Goal: Task Accomplishment & Management: Manage account settings

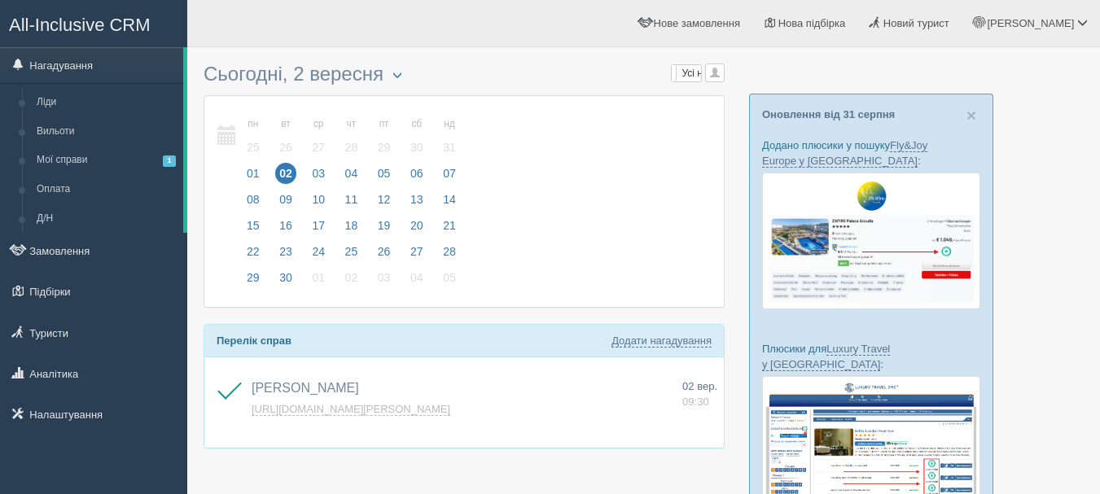
click at [139, 7] on span "All-Inclusive CRM" at bounding box center [80, 25] width 142 height 20
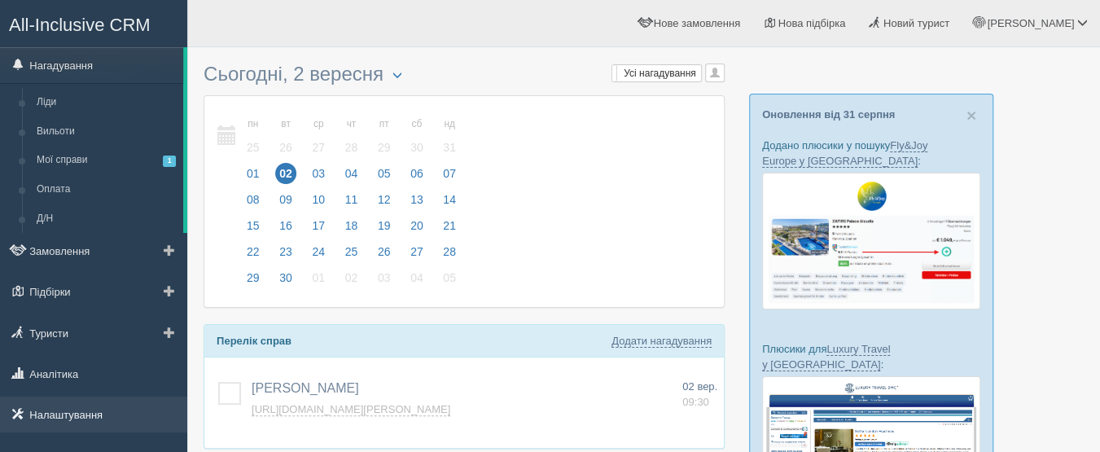
click at [84, 418] on link "Налаштування" at bounding box center [93, 415] width 187 height 36
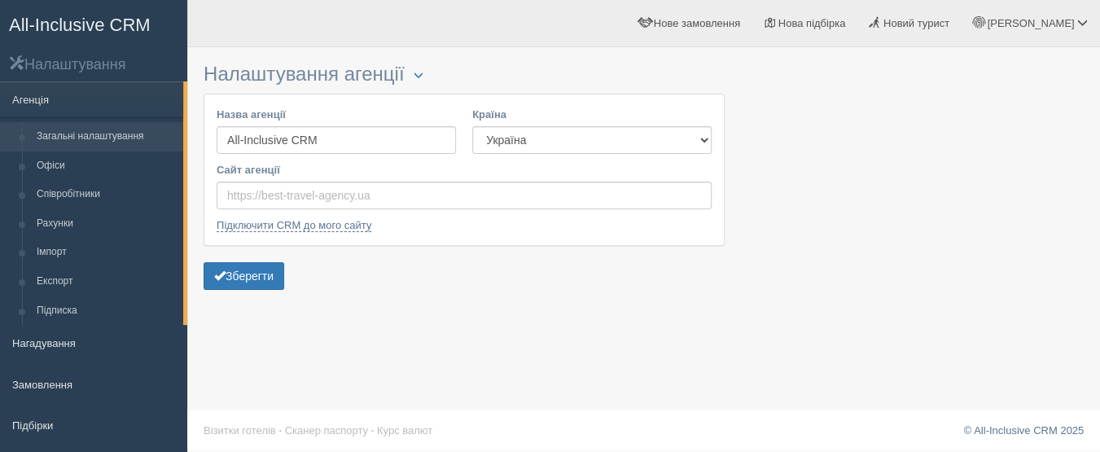
select select "KZ"
click at [472, 126] on select "Естонія Казахстан Киргизстан Латвія Литва Молдова Польща Узбекистан Україна Чех…" at bounding box center [591, 140] width 239 height 28
click at [280, 269] on button "Зберегти" at bounding box center [244, 276] width 81 height 28
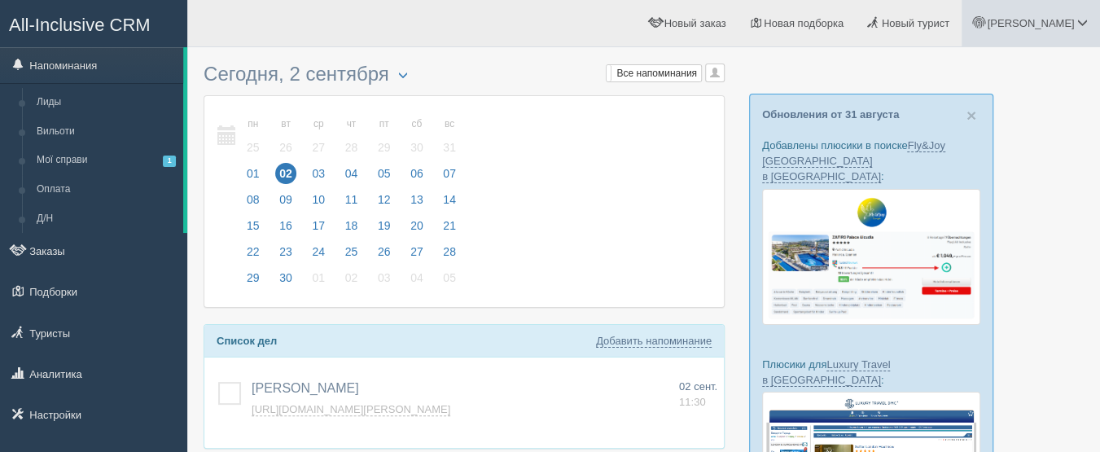
click at [1070, 24] on span "[PERSON_NAME]" at bounding box center [1030, 23] width 87 height 12
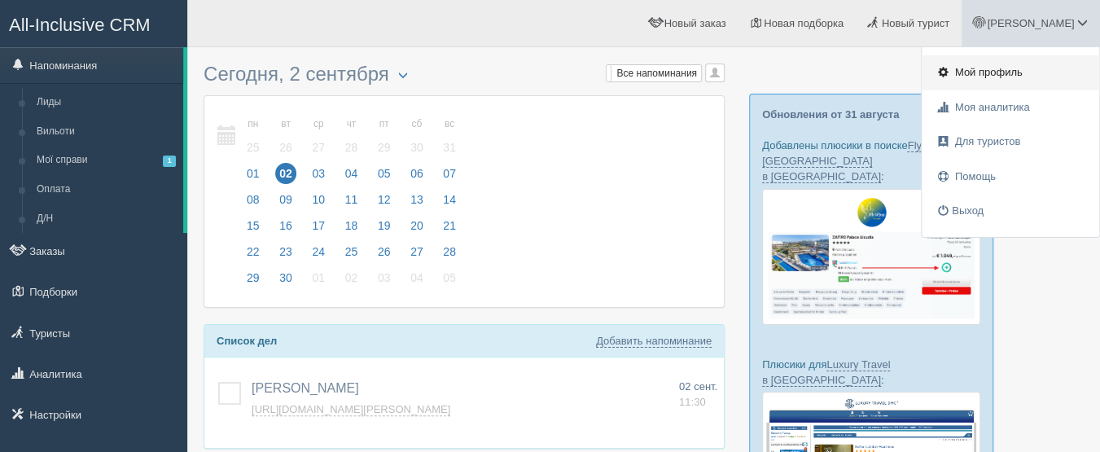
click at [1016, 68] on span "Мой профиль" at bounding box center [989, 72] width 68 height 12
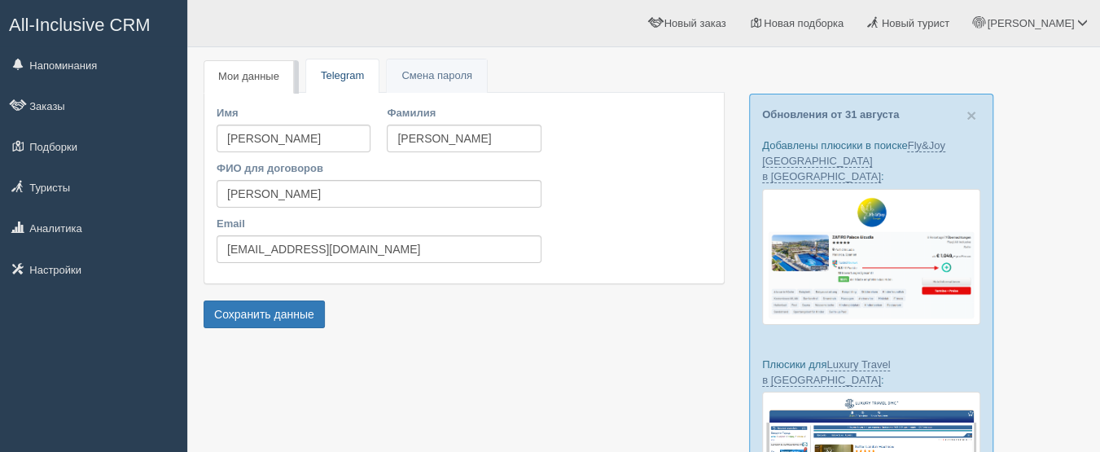
click at [354, 77] on link "Telegram" at bounding box center [342, 75] width 72 height 33
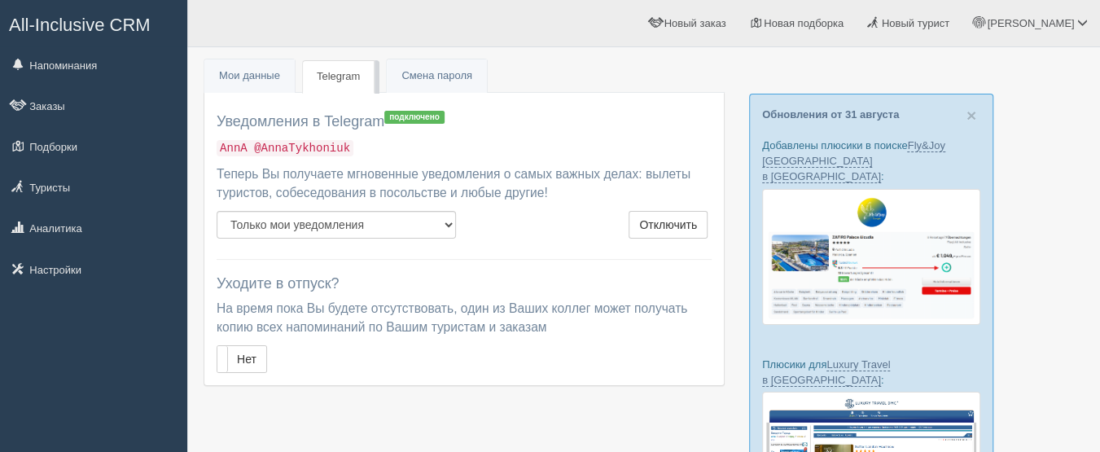
click at [116, 22] on span "All-Inclusive CRM" at bounding box center [80, 25] width 142 height 20
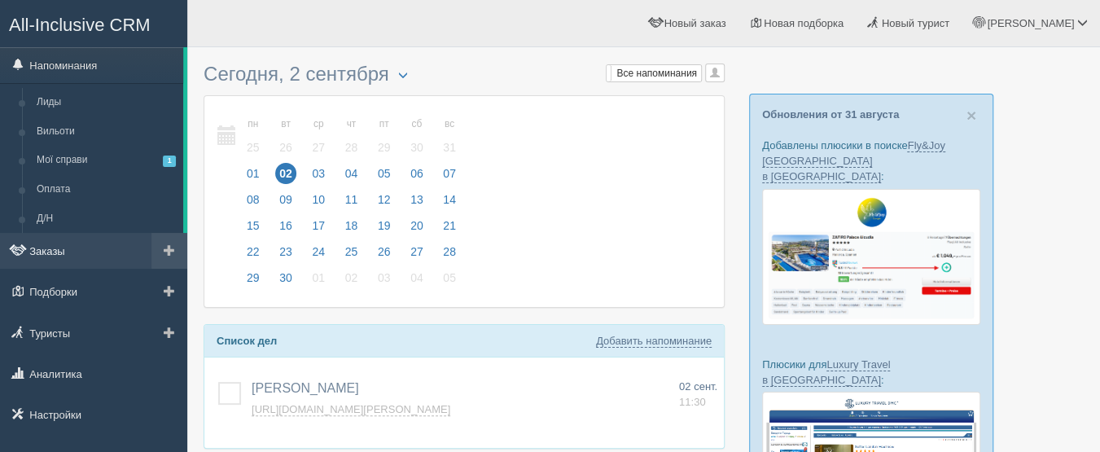
click at [82, 265] on link "Заказы" at bounding box center [93, 251] width 187 height 36
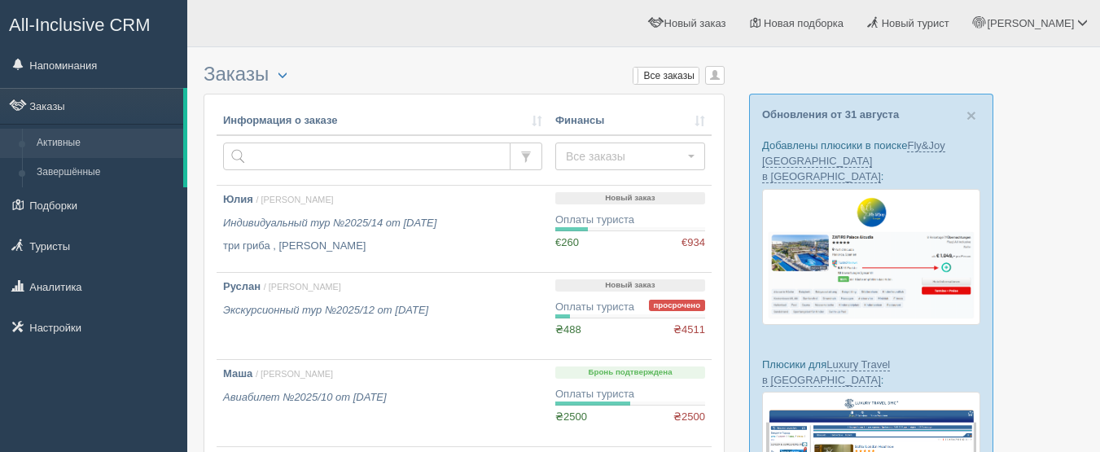
scroll to position [81, 0]
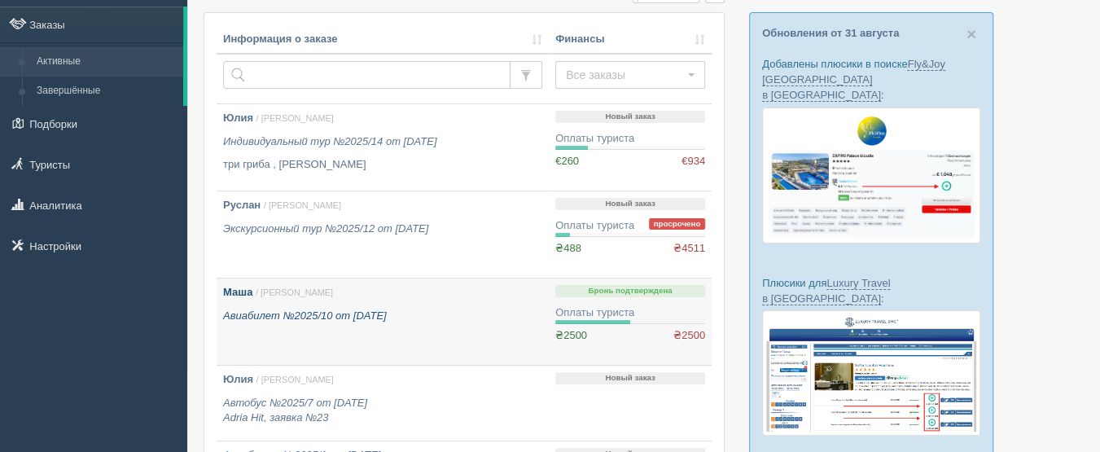
click at [330, 305] on div "Маша / [PERSON_NAME] Авиабилет №2025/10 от [DATE]" at bounding box center [382, 304] width 319 height 38
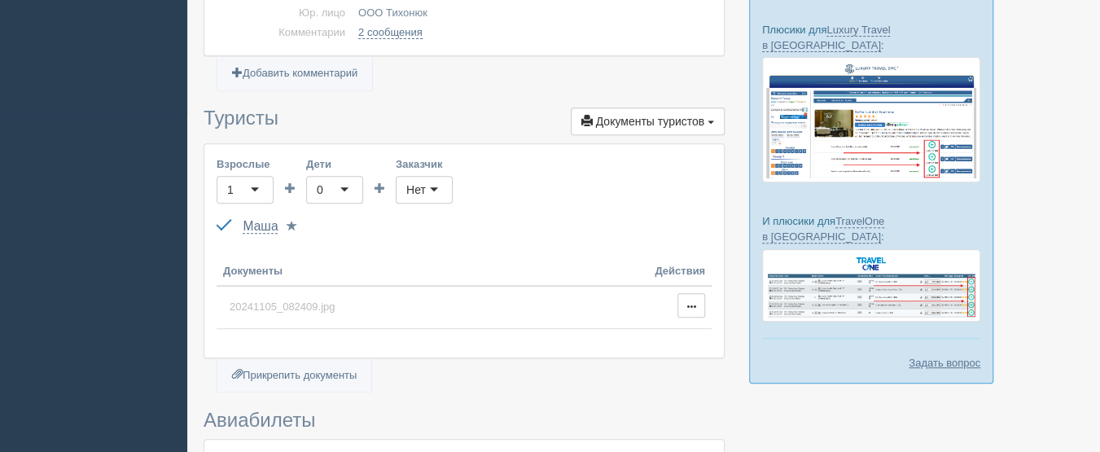
scroll to position [407, 0]
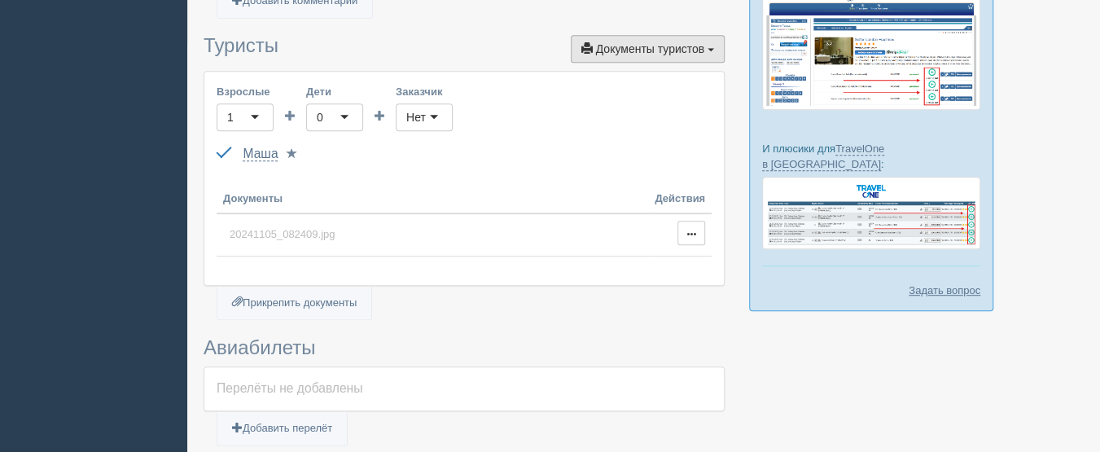
click at [677, 44] on span "Документы туристов" at bounding box center [650, 48] width 109 height 13
click at [665, 74] on link "Инфолист" at bounding box center [635, 78] width 177 height 27
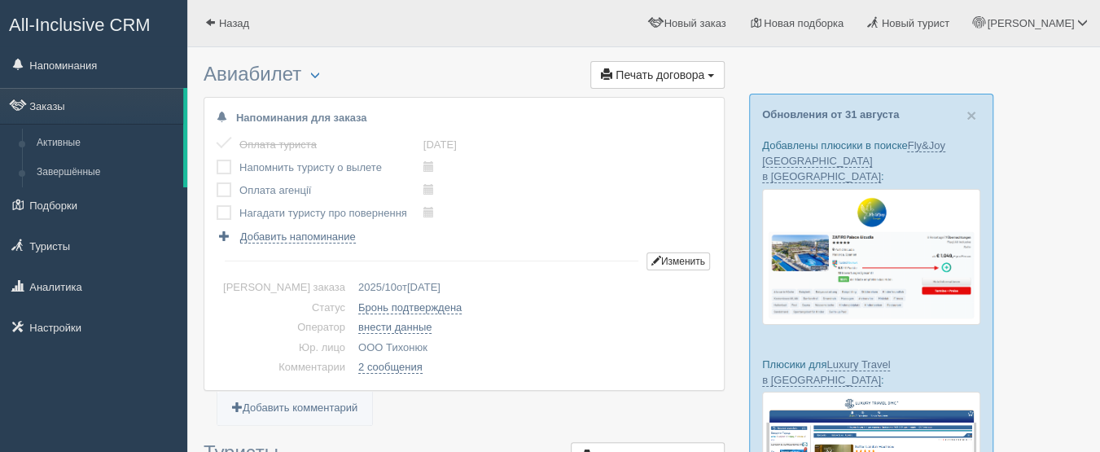
click at [95, 29] on span "All-Inclusive CRM" at bounding box center [80, 25] width 142 height 20
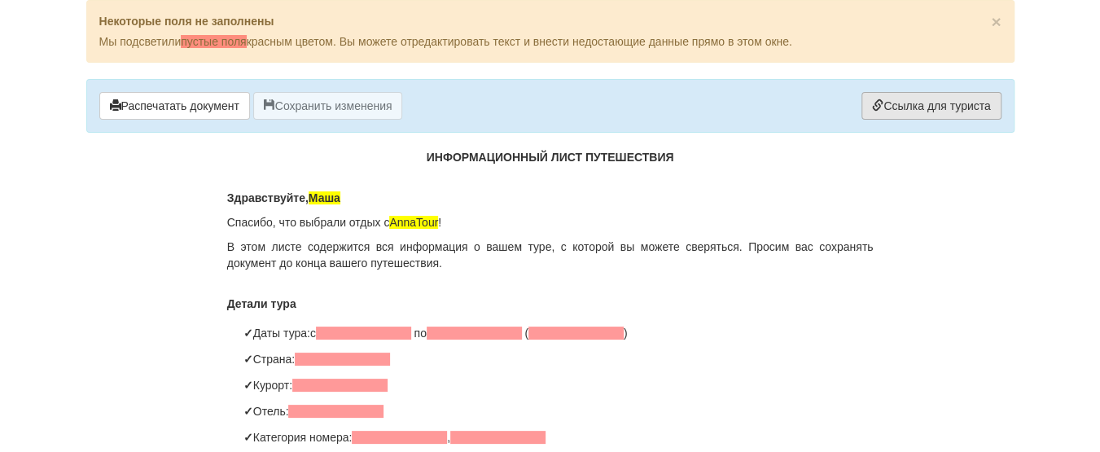
click at [920, 112] on link "Ссылка для туриста" at bounding box center [931, 106] width 139 height 28
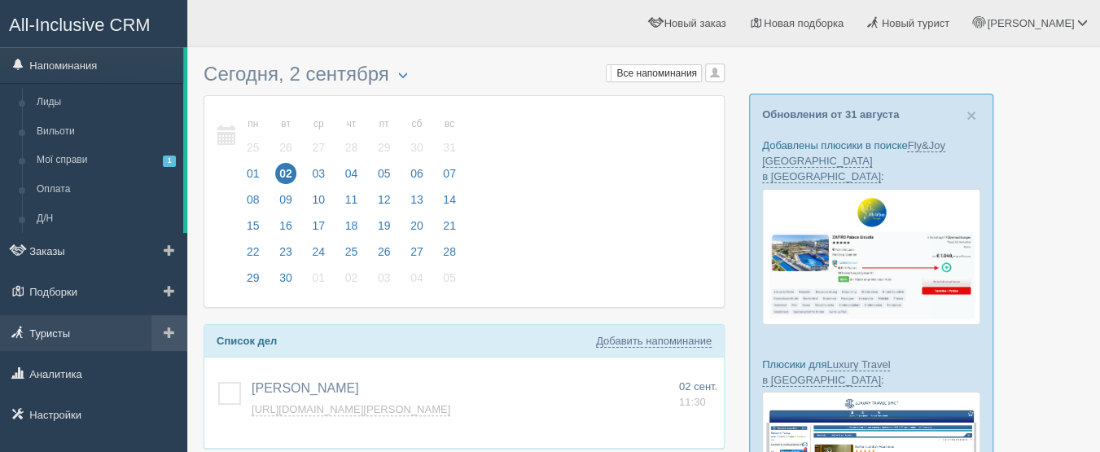
click at [62, 340] on link "Туристы" at bounding box center [93, 333] width 187 height 36
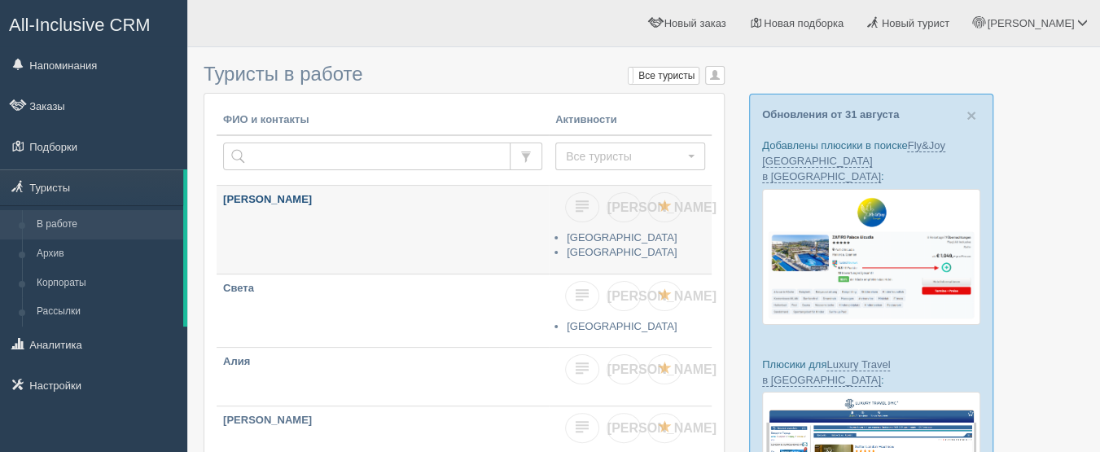
click at [355, 226] on link "[PERSON_NAME]" at bounding box center [383, 230] width 332 height 88
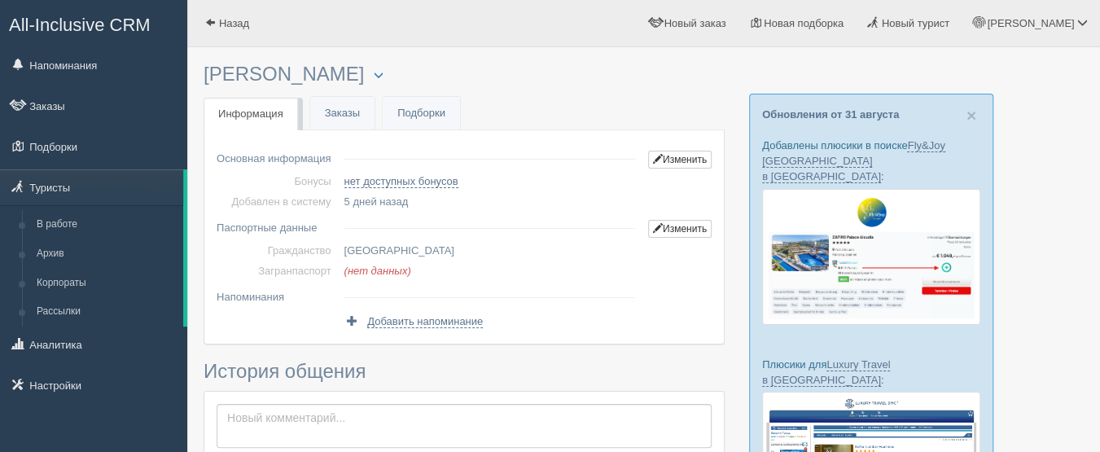
click at [139, 15] on span "All-Inclusive CRM" at bounding box center [80, 25] width 142 height 20
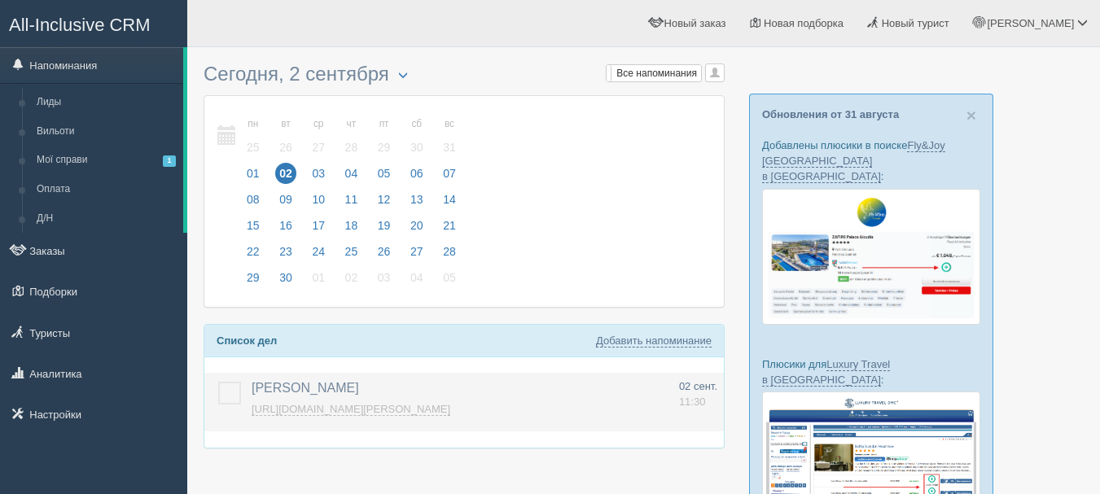
click at [306, 411] on link "[URL][DOMAIN_NAME][PERSON_NAME]" at bounding box center [351, 409] width 199 height 13
click at [218, 382] on label at bounding box center [218, 382] width 0 height 0
click at [0, 0] on input "checkbox" at bounding box center [0, 0] width 0 height 0
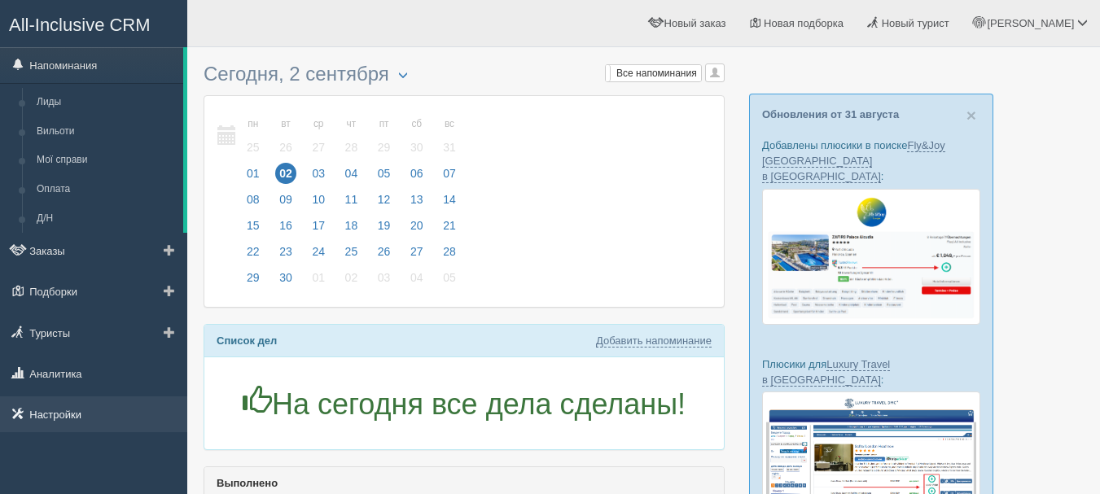
click at [84, 419] on link "Настройки" at bounding box center [93, 415] width 187 height 36
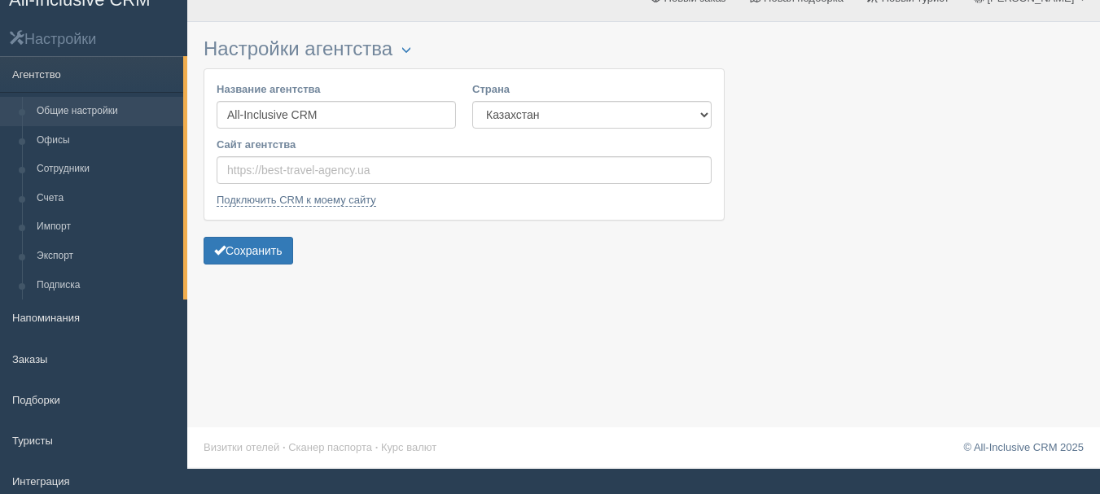
scroll to position [120, 0]
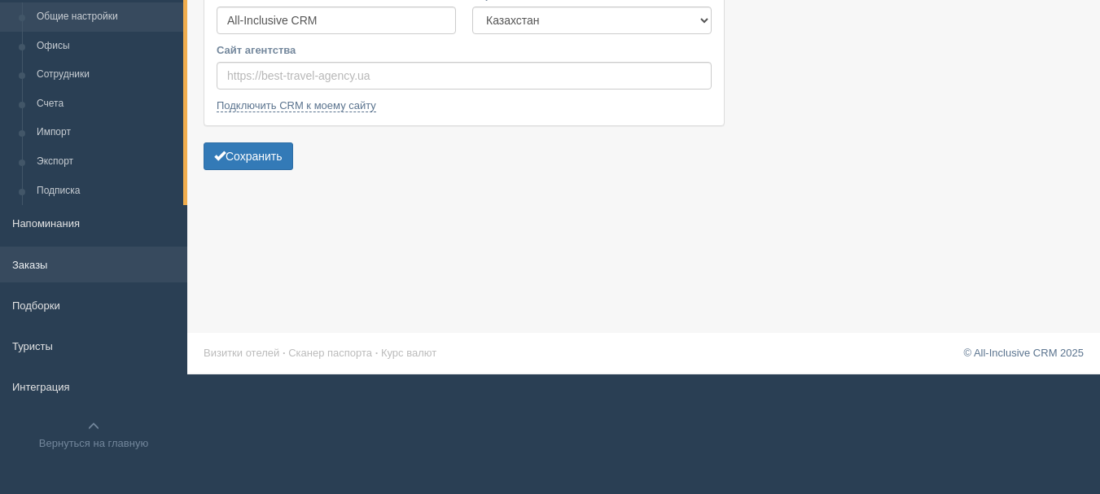
click at [70, 271] on link "Заказы" at bounding box center [93, 265] width 187 height 36
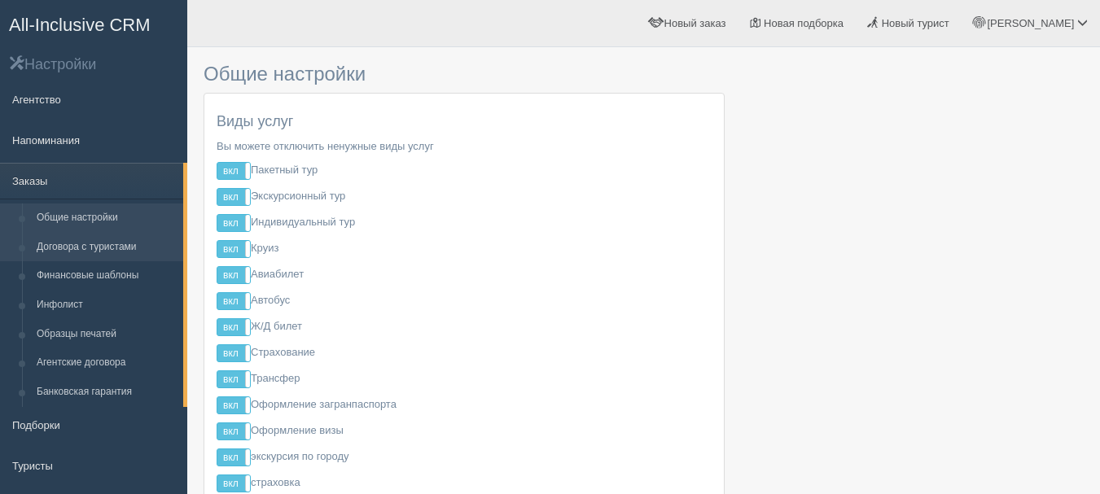
click at [153, 247] on link "Договора с туристами" at bounding box center [106, 247] width 154 height 29
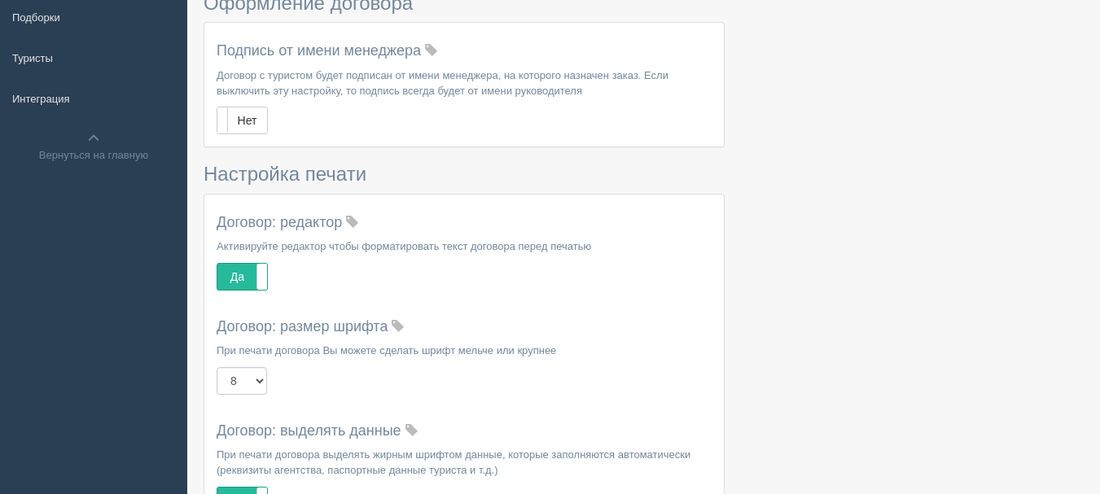
scroll to position [287, 0]
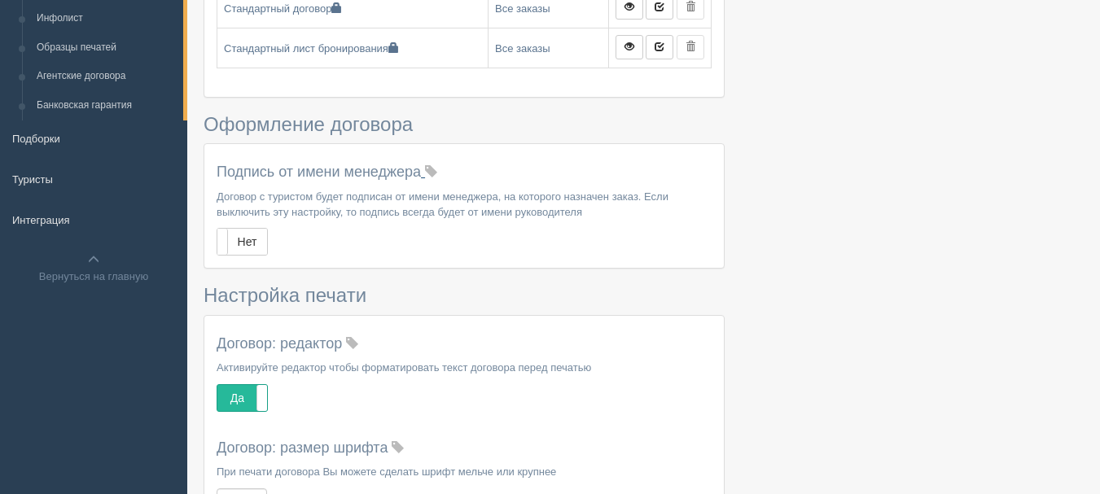
click at [437, 170] on span at bounding box center [431, 172] width 12 height 12
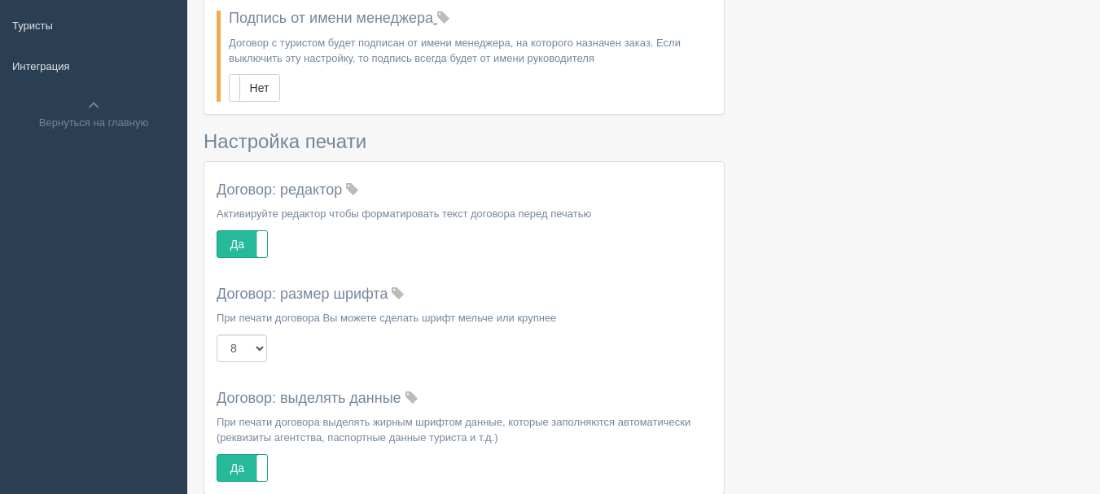
scroll to position [443, 0]
drag, startPoint x: 575, startPoint y: 25, endPoint x: 903, endPoint y: 66, distance: 330.8
click at [900, 84] on div at bounding box center [644, 60] width 880 height 897
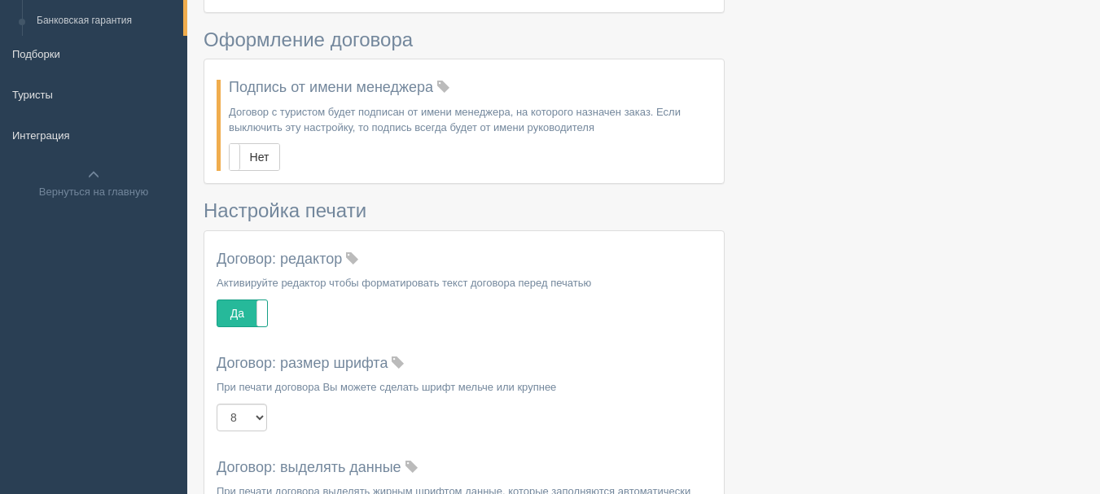
scroll to position [362, 0]
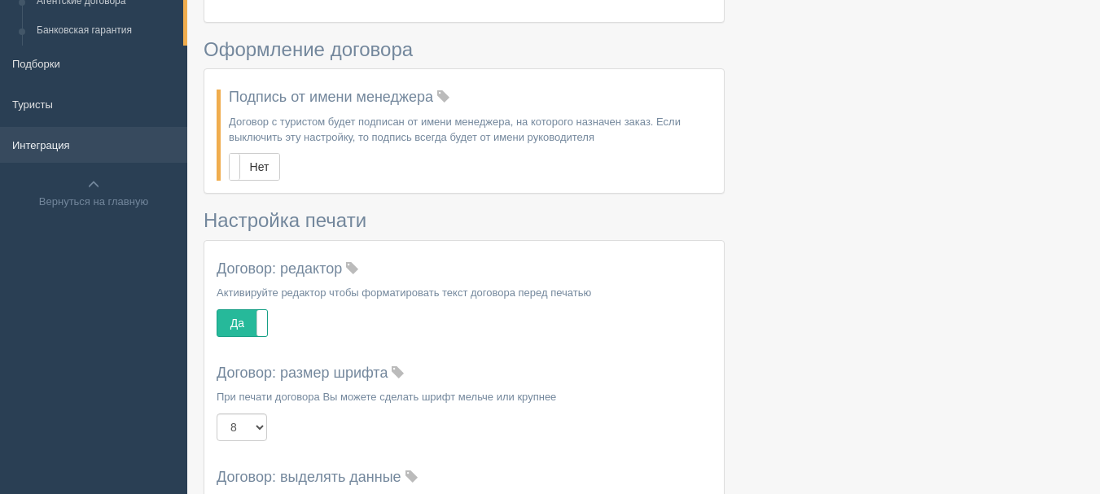
click at [102, 147] on link "Интеграция" at bounding box center [93, 145] width 187 height 36
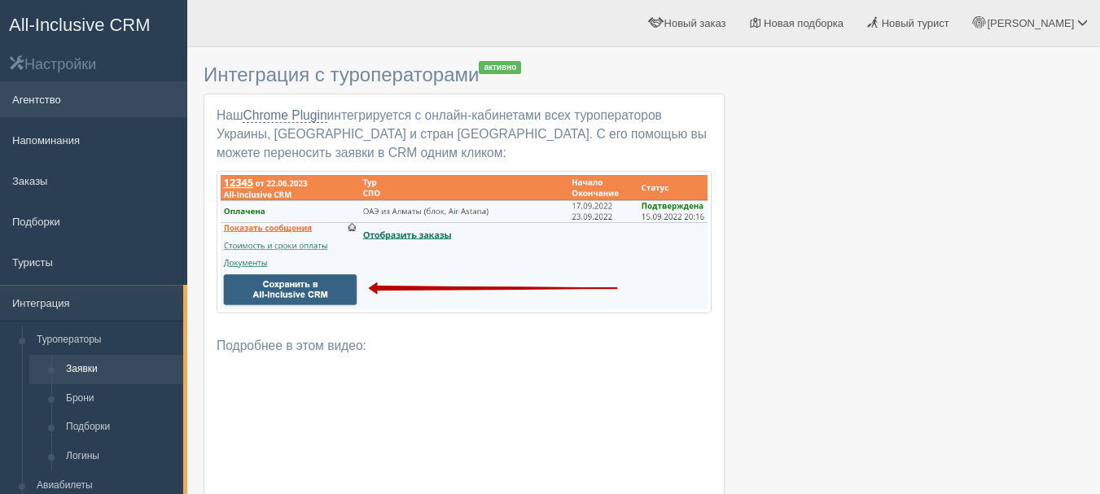
click at [108, 115] on link "Агентство" at bounding box center [93, 99] width 187 height 36
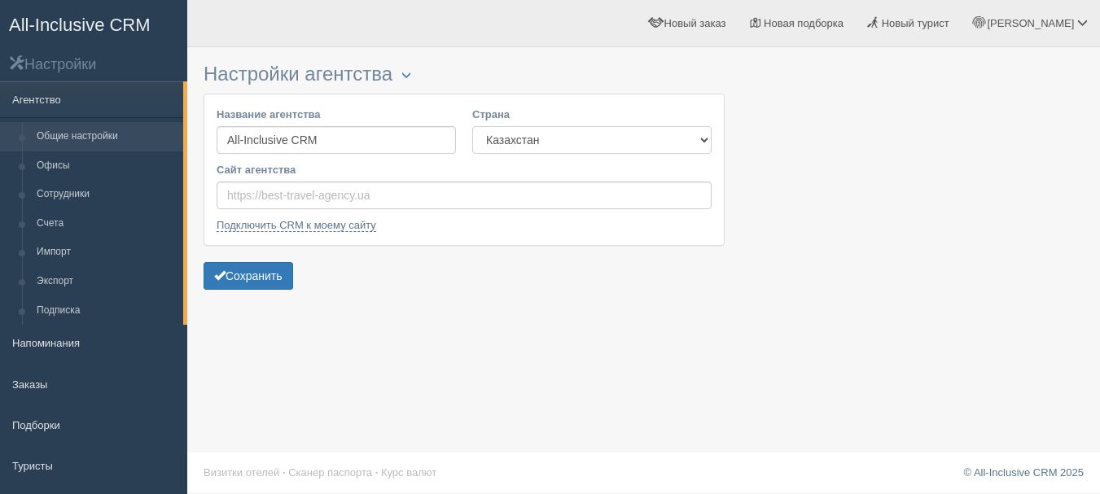
click at [595, 142] on select "Казахстан [GEOGRAPHIC_DATA] [GEOGRAPHIC_DATA] [GEOGRAPHIC_DATA] [GEOGRAPHIC_DAT…" at bounding box center [591, 140] width 239 height 28
select select "UA"
click at [472, 126] on select "Казахстан Кыргызстан Латвия Литва Молдова Польша Узбекистан Украина Чехия Эстон…" at bounding box center [591, 140] width 239 height 28
click at [272, 274] on button "Сохранить" at bounding box center [249, 276] width 90 height 28
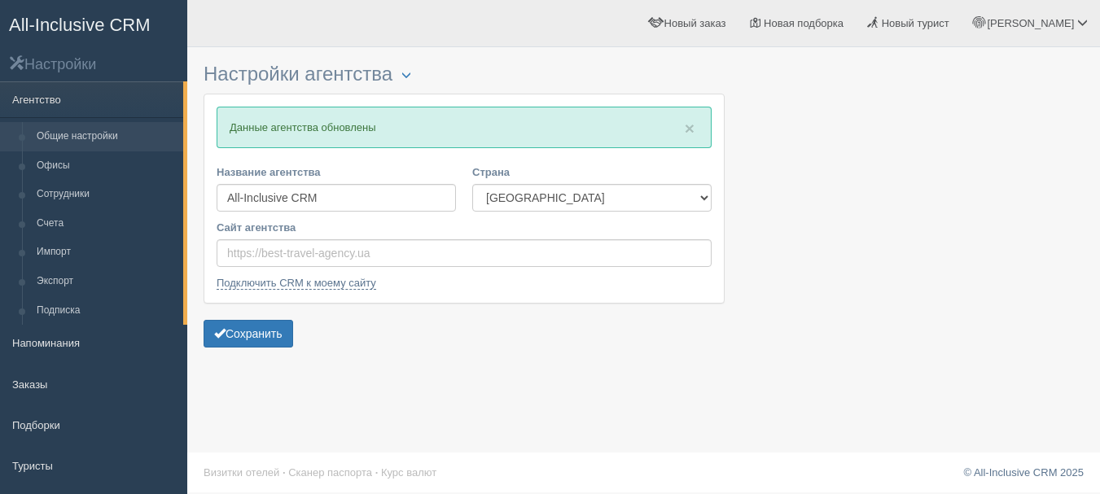
click at [139, 14] on link "All-Inclusive CRM" at bounding box center [94, 23] width 186 height 45
